Goal: Information Seeking & Learning: Learn about a topic

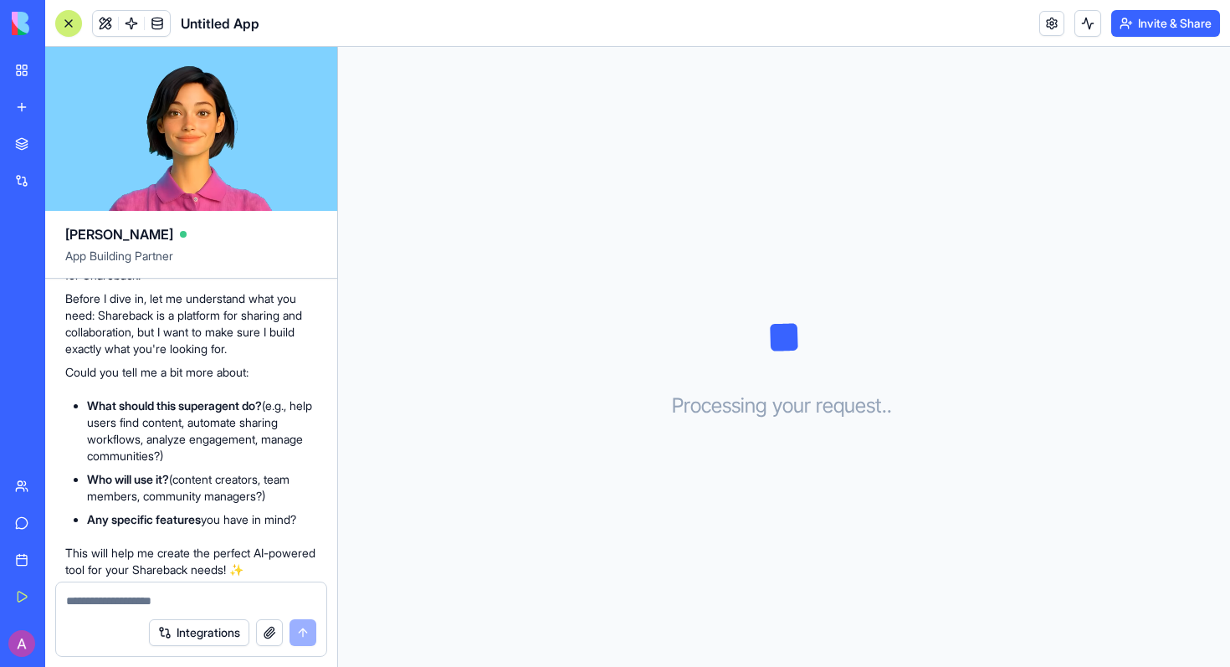
scroll to position [167, 0]
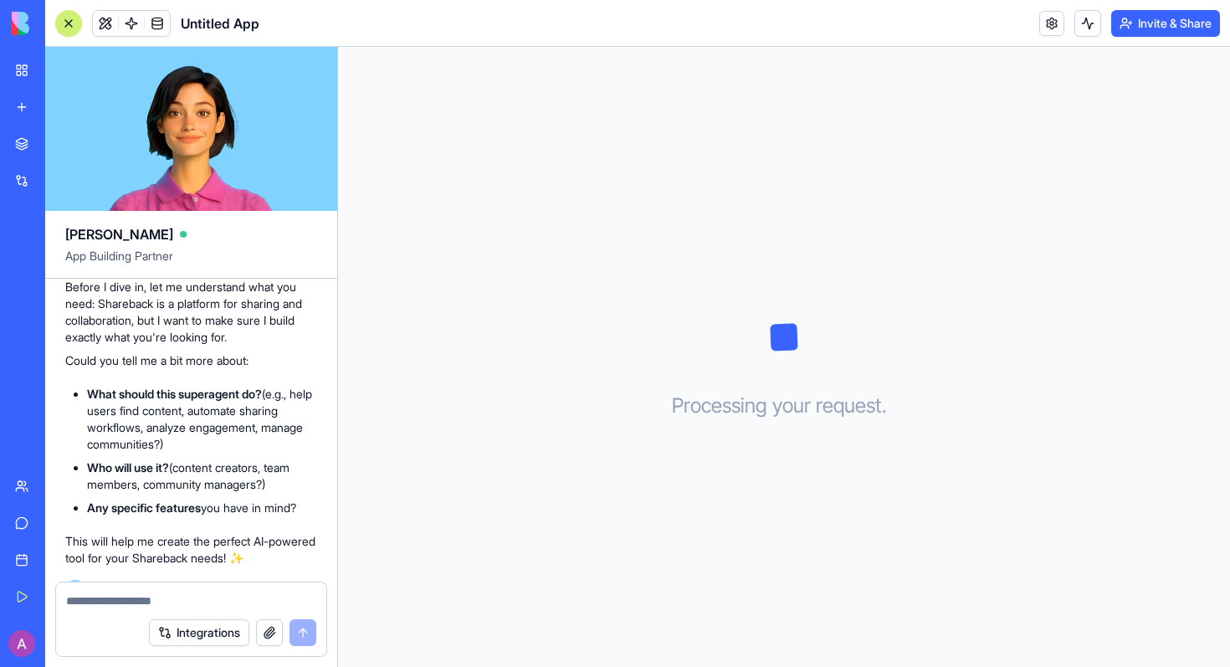
click at [95, 595] on textarea at bounding box center [191, 600] width 250 height 17
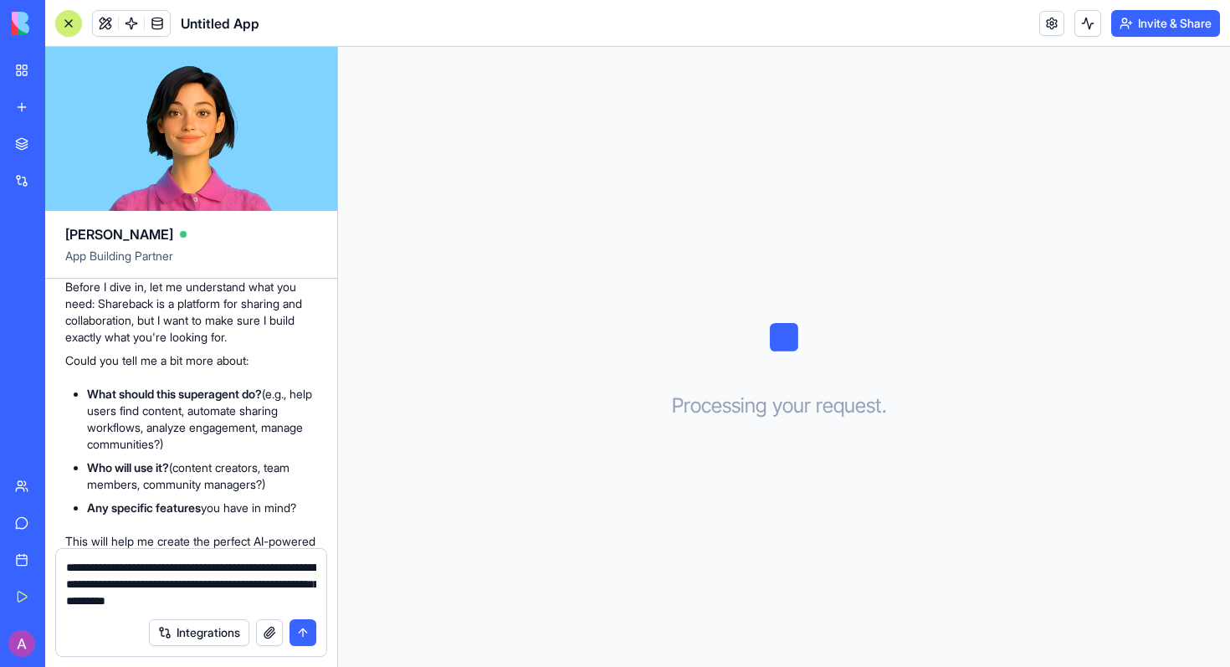
type textarea "**********"
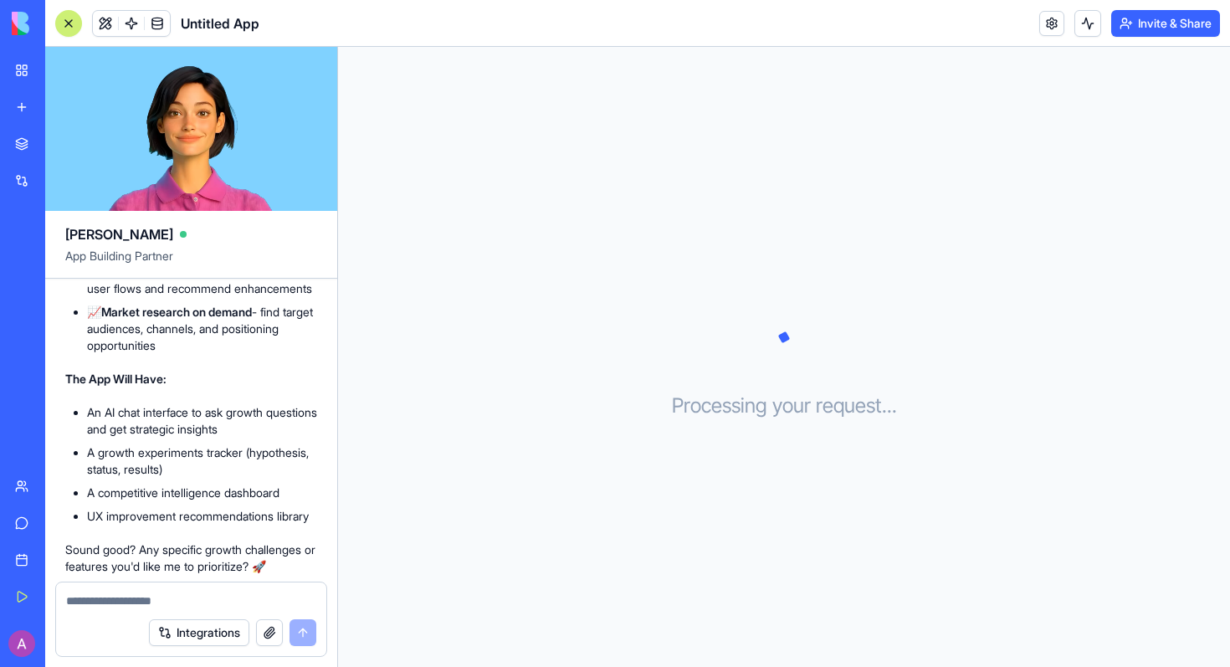
scroll to position [1036, 0]
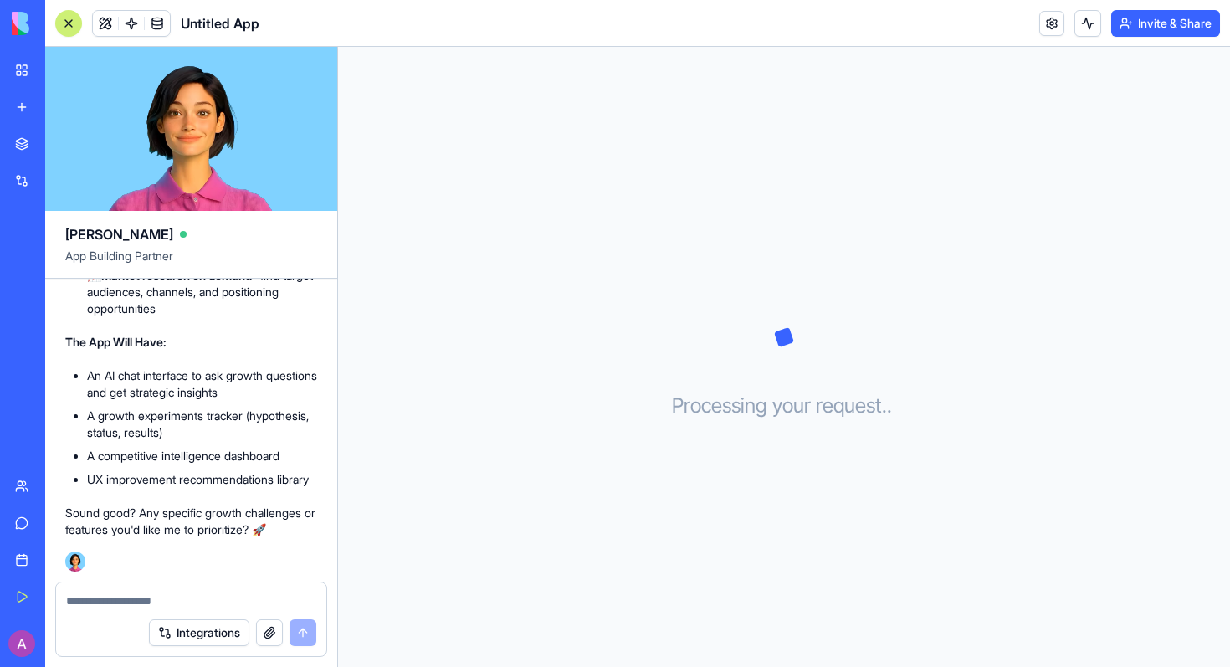
click at [125, 607] on textarea at bounding box center [191, 600] width 250 height 17
type textarea "***"
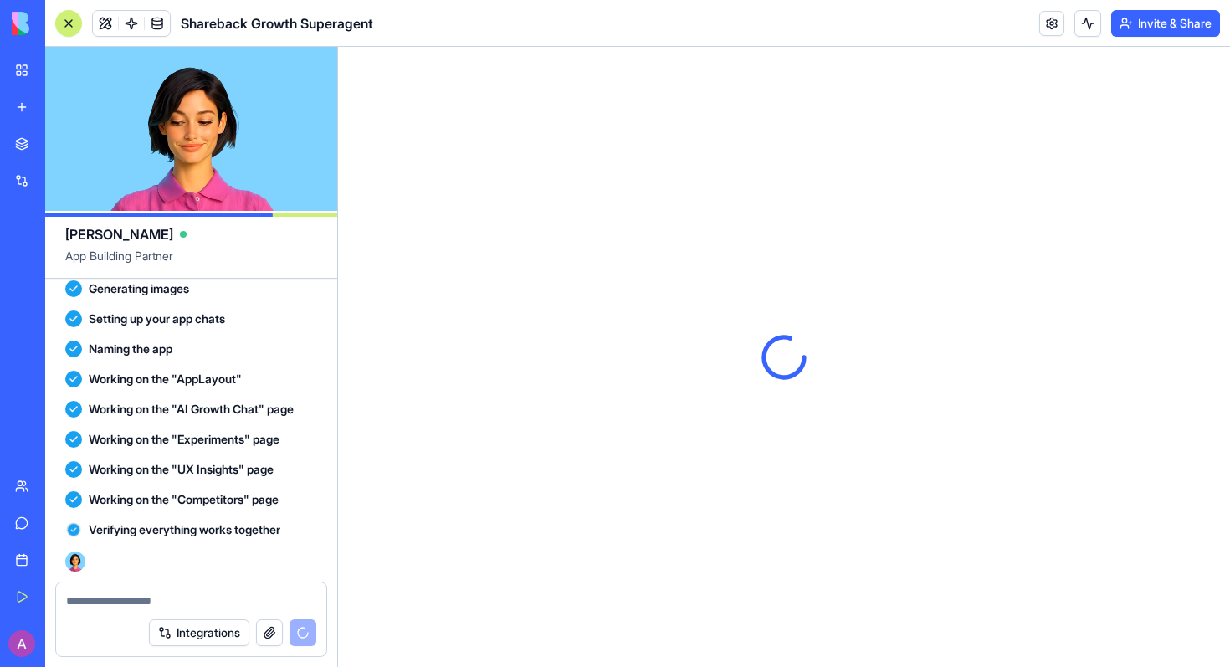
scroll to position [0, 0]
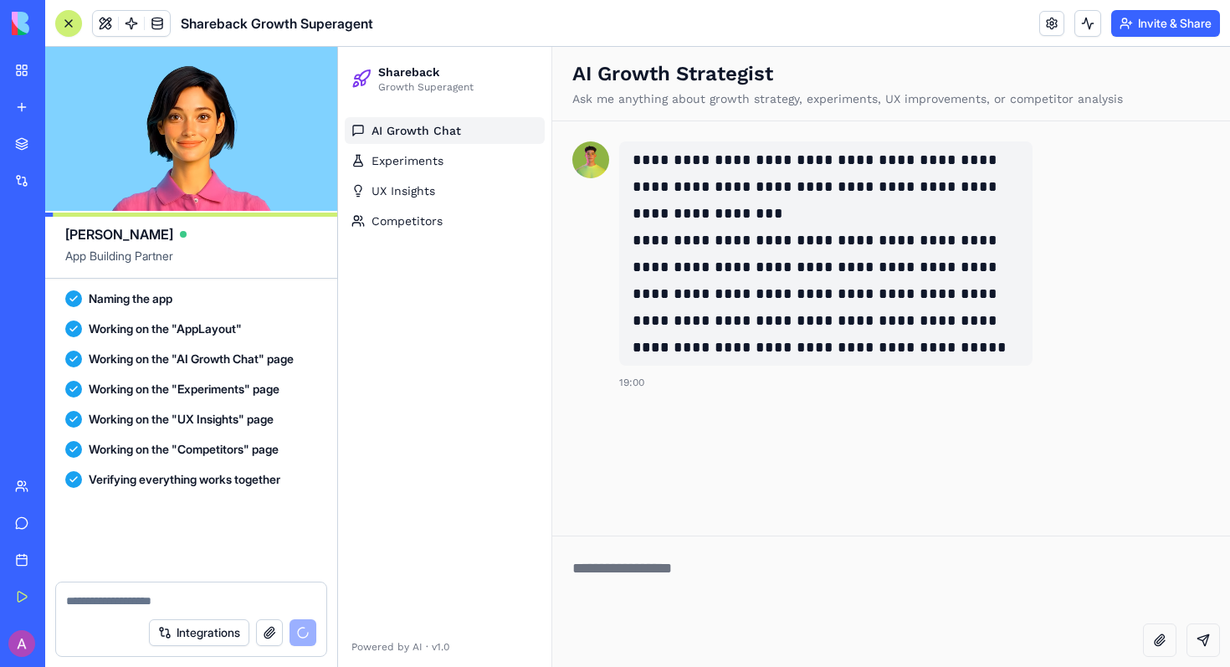
scroll to position [2046, 0]
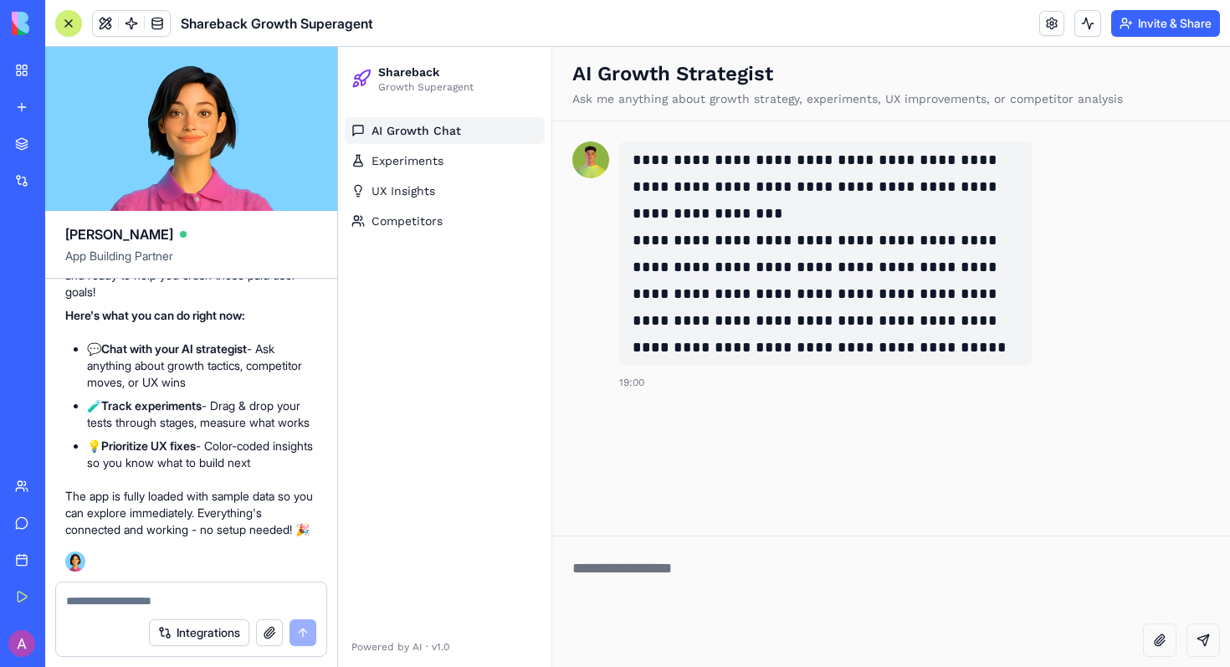
click at [638, 577] on textarea at bounding box center [891, 579] width 678 height 87
click at [390, 166] on span "Experiments" at bounding box center [407, 160] width 72 height 17
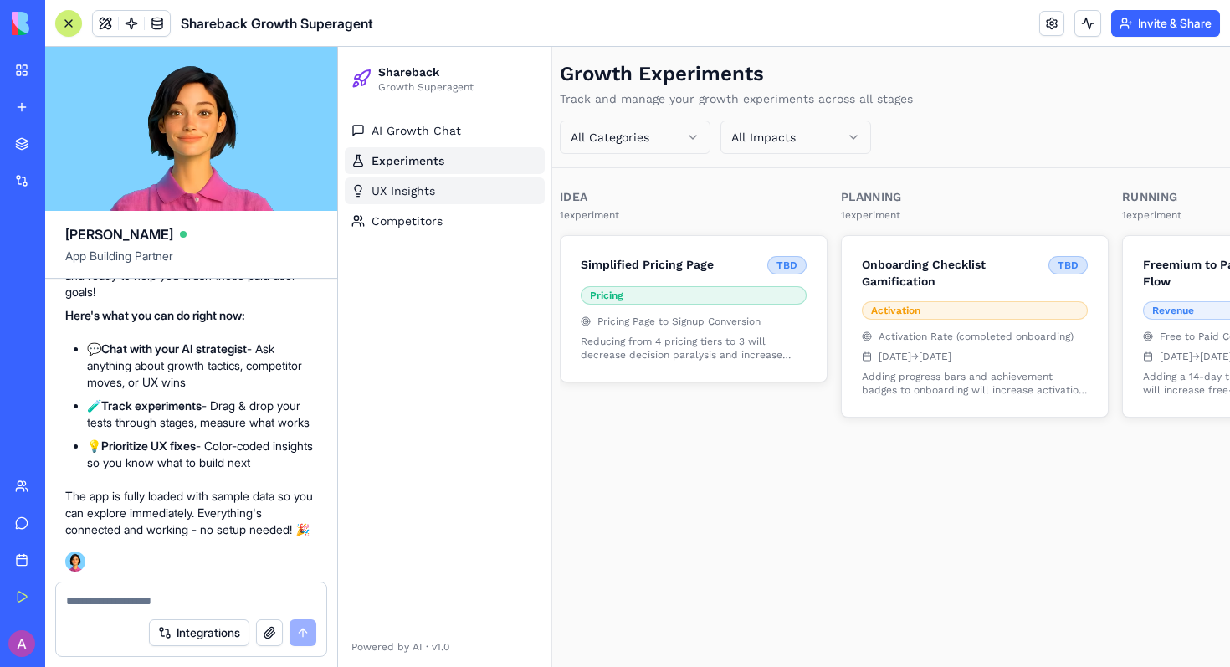
click at [394, 191] on span "UX Insights" at bounding box center [403, 190] width 64 height 17
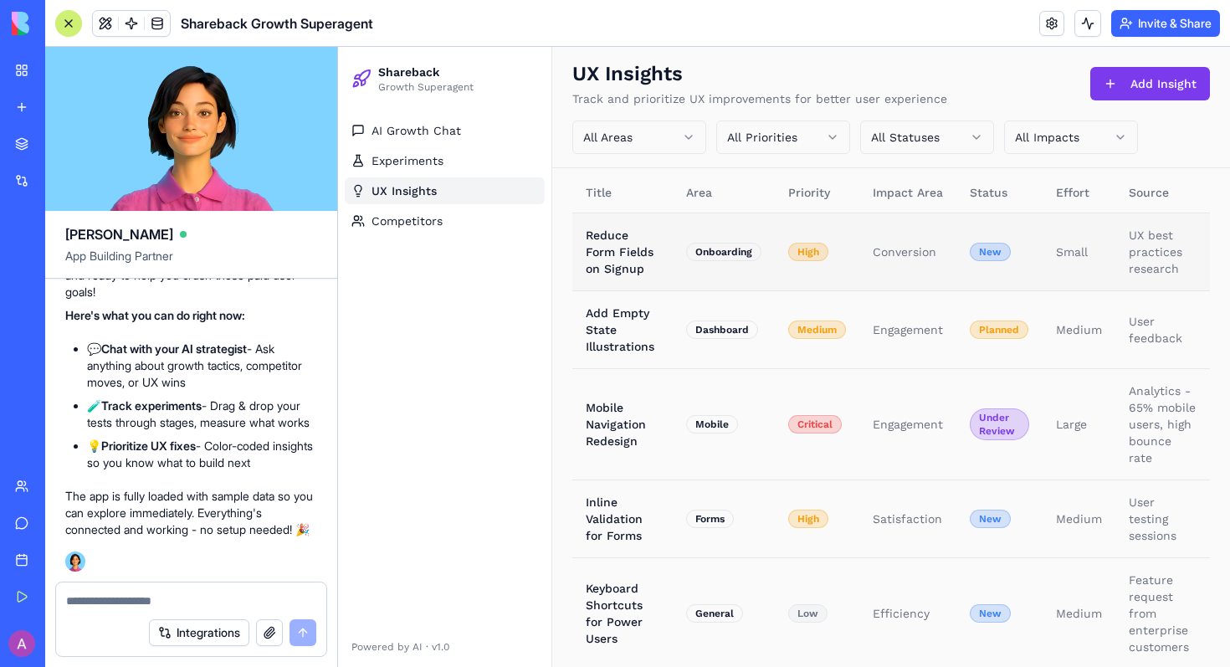
scroll to position [37, 0]
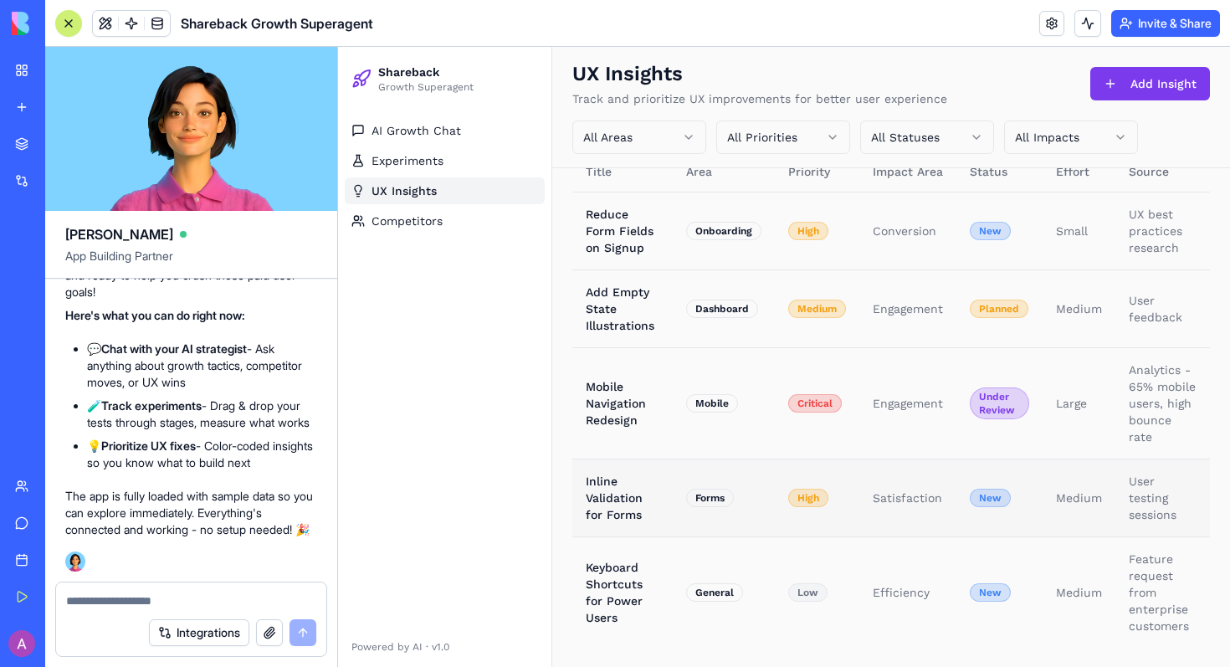
click at [614, 487] on td "Inline Validation for Forms" at bounding box center [622, 497] width 100 height 78
click at [411, 224] on span "Competitors" at bounding box center [406, 221] width 71 height 17
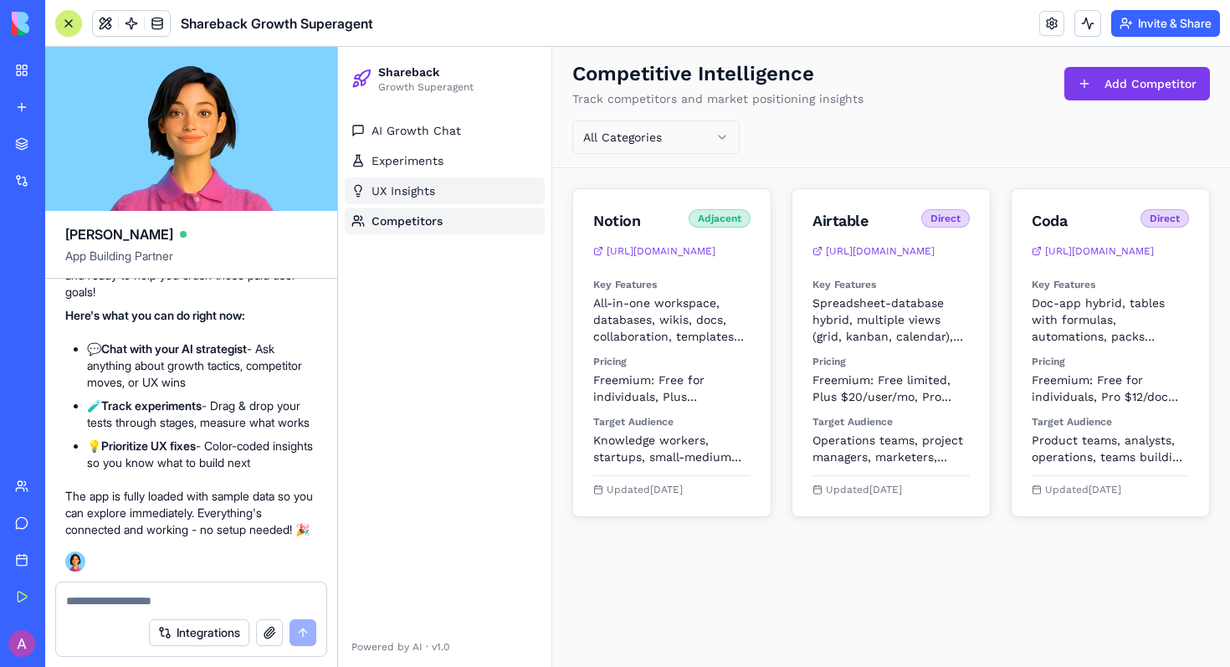
click at [417, 200] on link "UX Insights" at bounding box center [445, 190] width 200 height 27
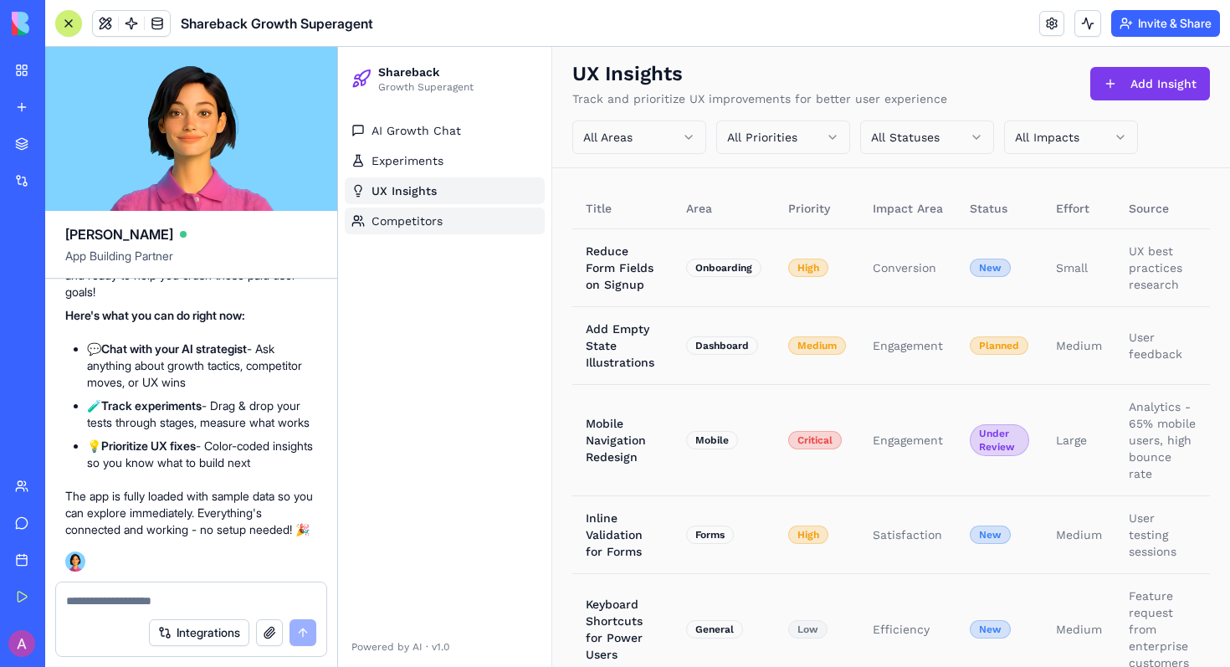
click at [419, 215] on span "Competitors" at bounding box center [406, 221] width 71 height 17
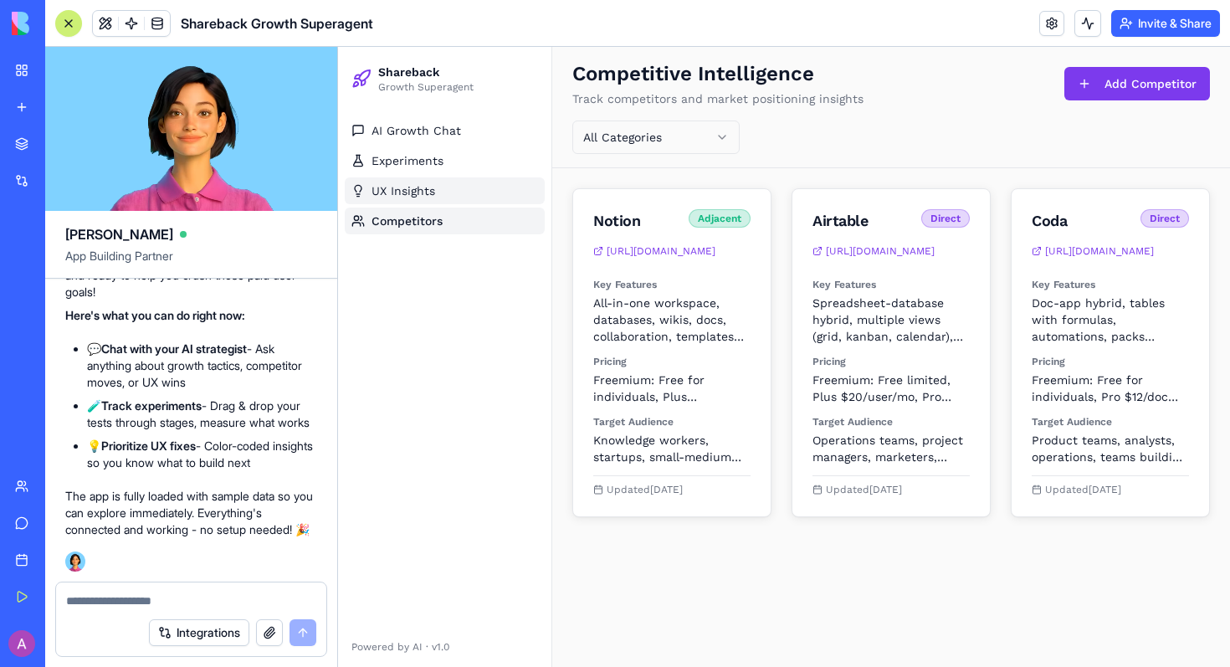
click at [445, 186] on link "UX Insights" at bounding box center [445, 190] width 200 height 27
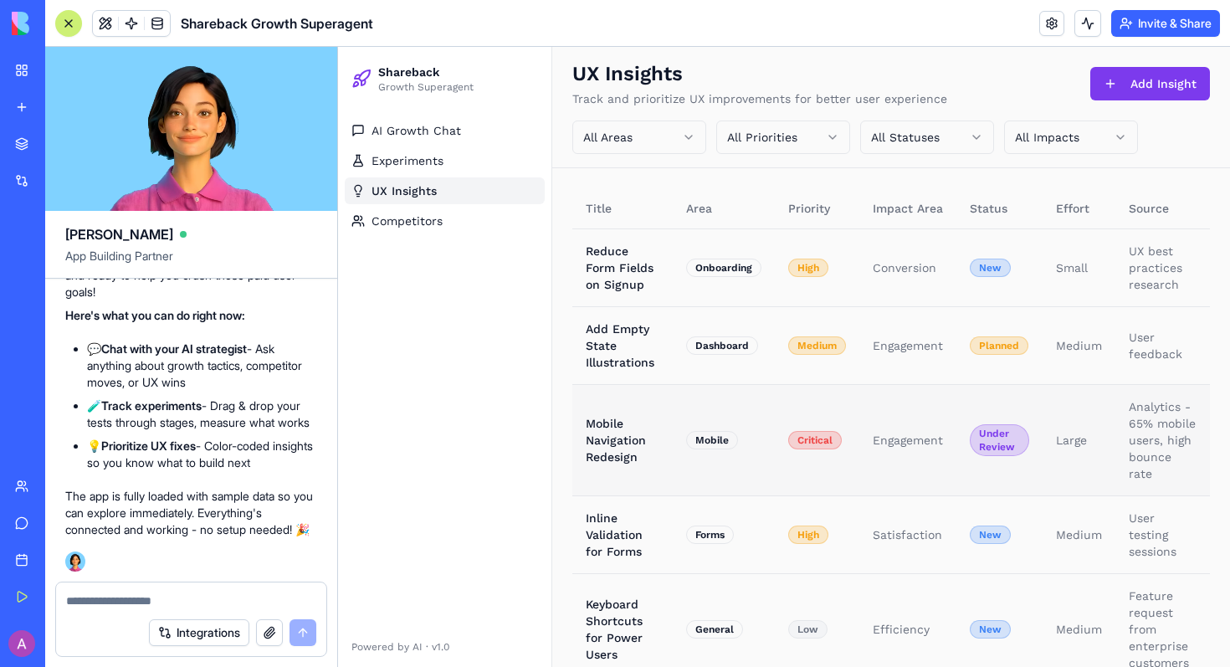
scroll to position [37, 0]
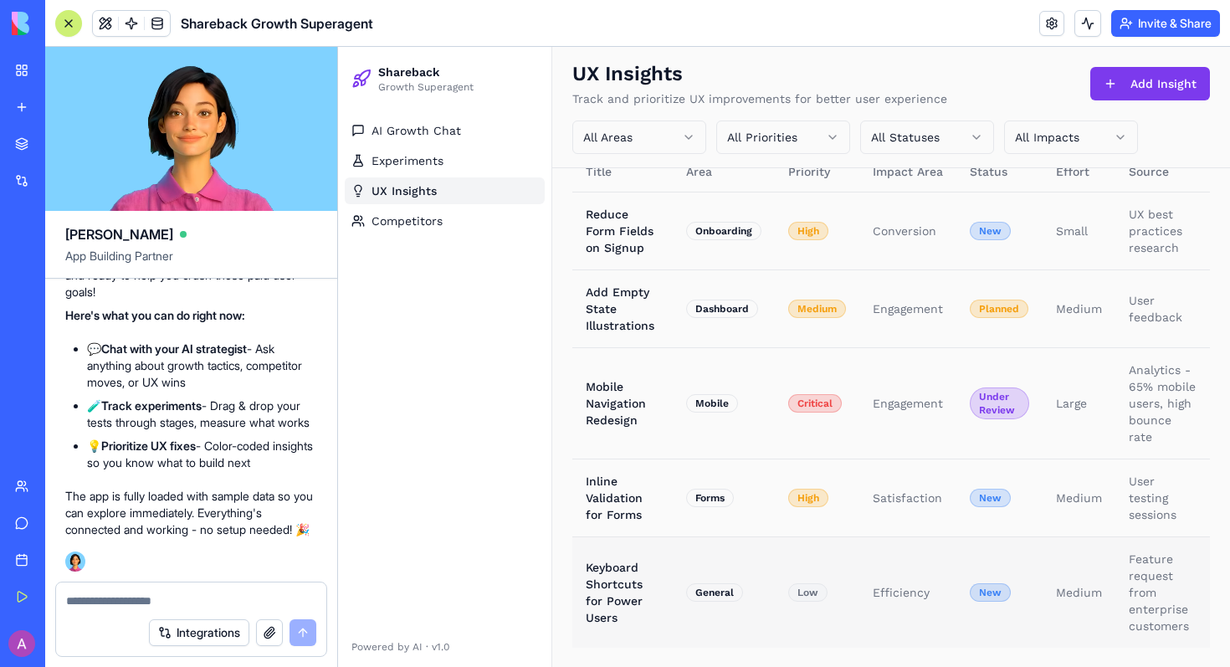
click at [622, 609] on td "Keyboard Shortcuts for Power Users" at bounding box center [622, 591] width 100 height 111
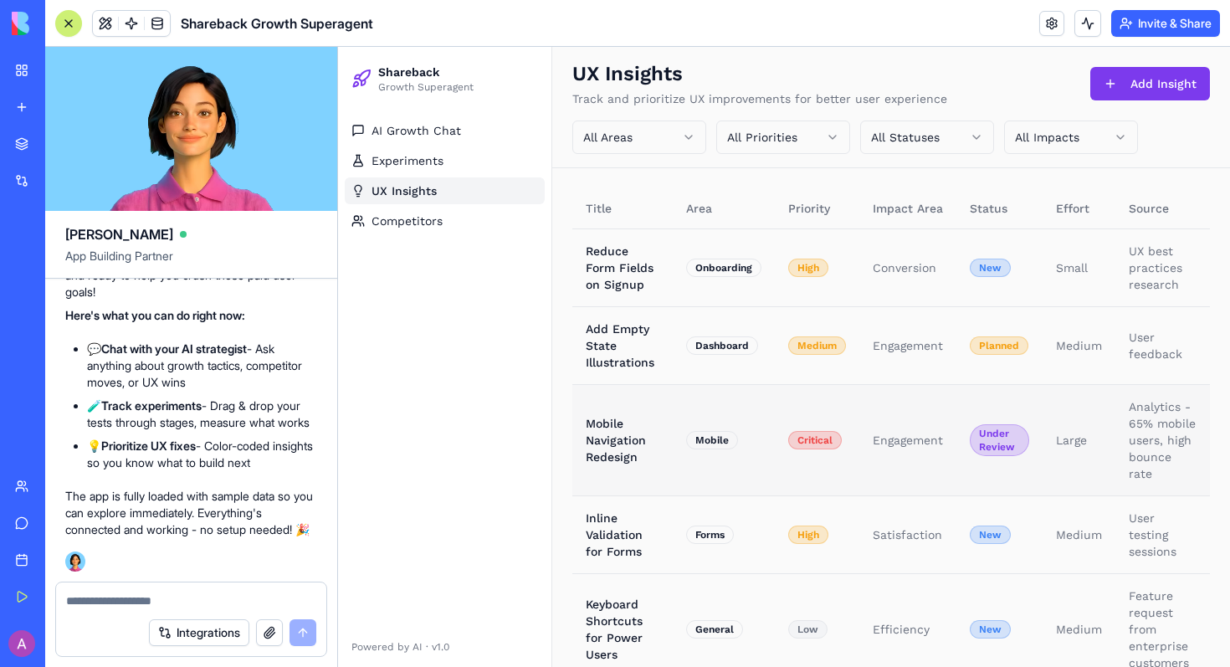
scroll to position [0, 0]
click at [373, 222] on span "Competitors" at bounding box center [406, 221] width 71 height 17
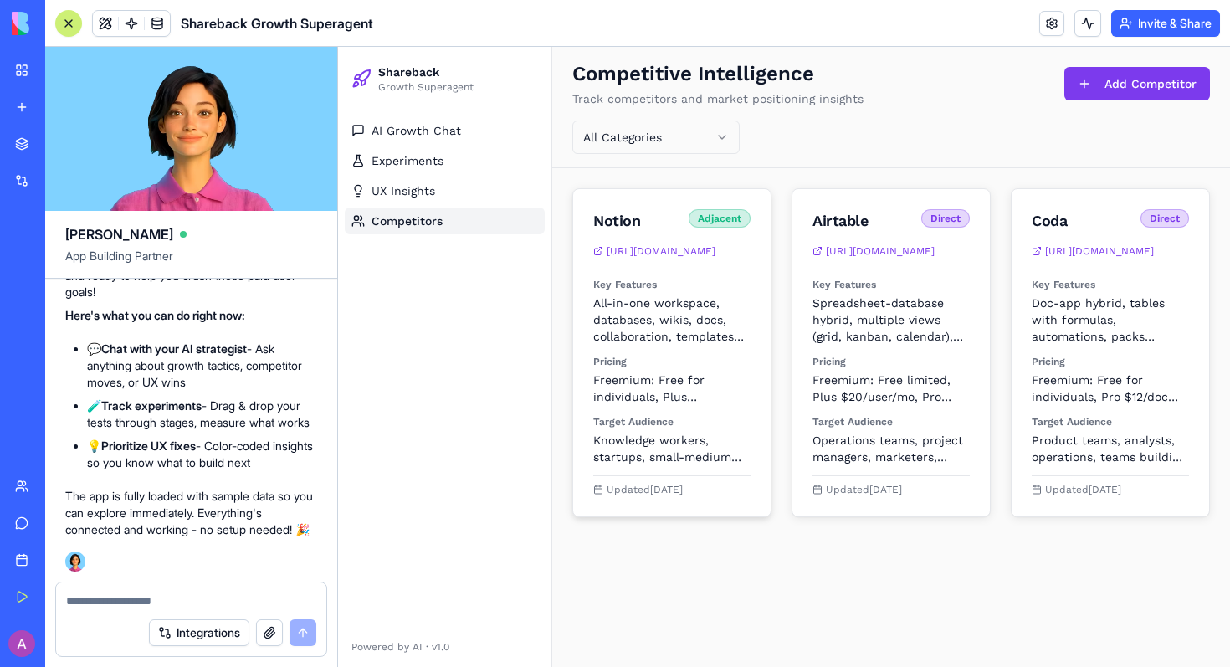
click at [672, 315] on p "All-in-one workspace, databases, wikis, docs, collaboration, templates marketpl…" at bounding box center [671, 320] width 157 height 50
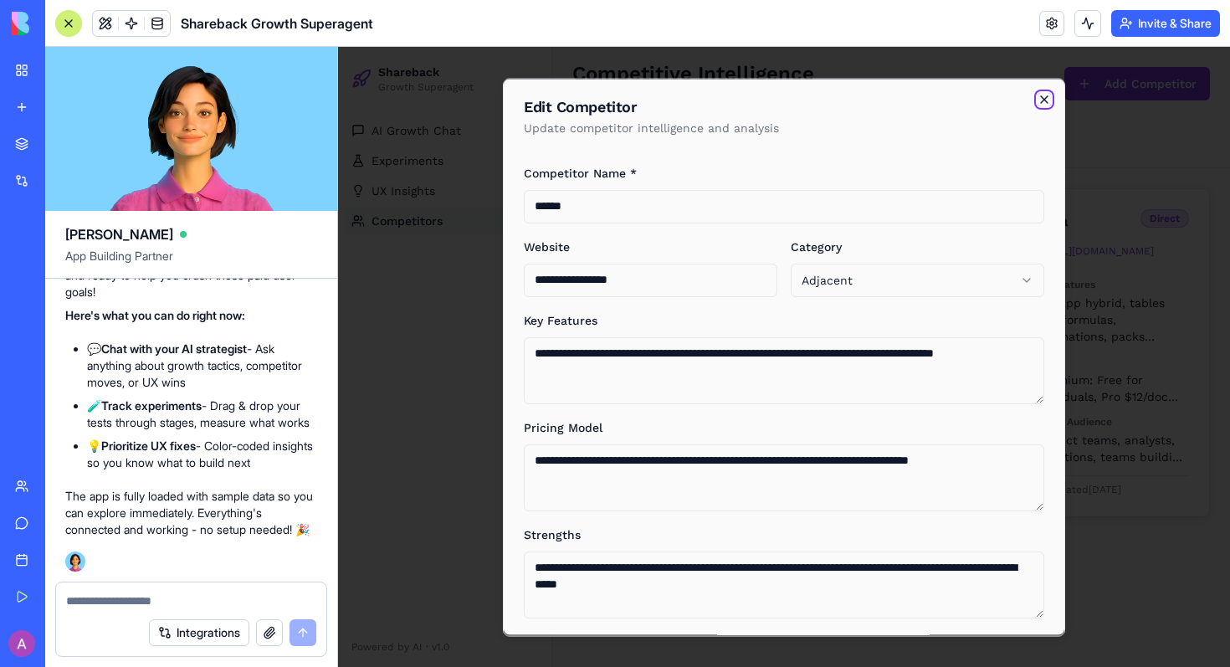
click at [1048, 104] on icon "button" at bounding box center [1043, 98] width 13 height 13
